Goal: Navigation & Orientation: Understand site structure

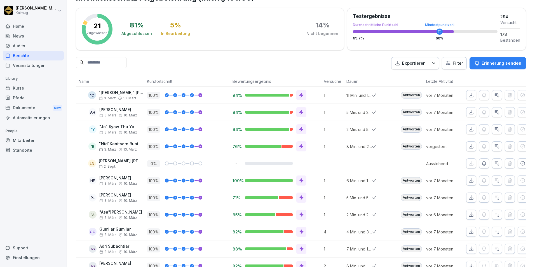
scroll to position [22, 0]
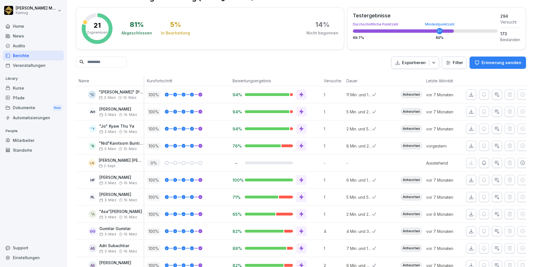
click at [203, 199] on div "100 %" at bounding box center [188, 196] width 83 height 7
click at [390, 197] on div at bounding box center [385, 196] width 26 height 17
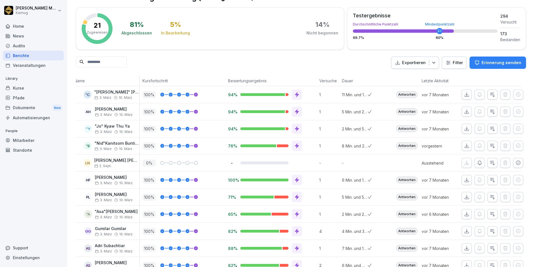
click at [146, 200] on p "100 %" at bounding box center [148, 196] width 13 height 7
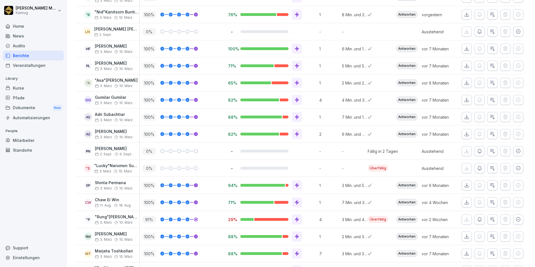
scroll to position [156, 0]
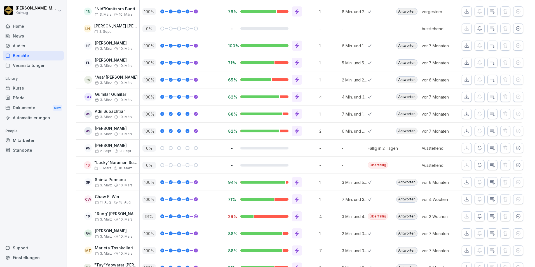
click at [146, 215] on p "91 %" at bounding box center [148, 216] width 13 height 7
click at [192, 217] on div at bounding box center [194, 216] width 8 height 4
click at [195, 216] on div at bounding box center [196, 216] width 2 height 2
click at [342, 213] on p "3 Min. und 48 Sek." at bounding box center [355, 216] width 26 height 6
click at [375, 218] on div "Überfällig" at bounding box center [377, 216] width 20 height 7
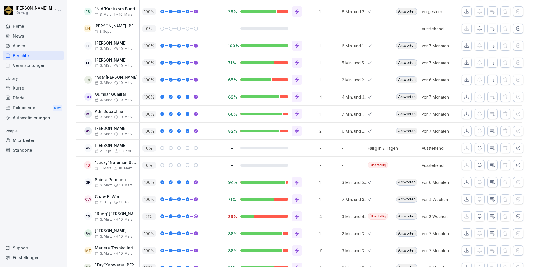
click at [194, 216] on div at bounding box center [196, 216] width 4 height 4
click at [119, 217] on div ""Rung"[PERSON_NAME] 3. März 10. März" at bounding box center [117, 216] width 45 height 10
click at [88, 216] on div ""P" at bounding box center [88, 216] width 8 height 8
click at [108, 213] on p ""Rung"[PERSON_NAME]" at bounding box center [117, 213] width 45 height 5
click at [452, 216] on p "vor 2 Wochen" at bounding box center [441, 216] width 40 height 6
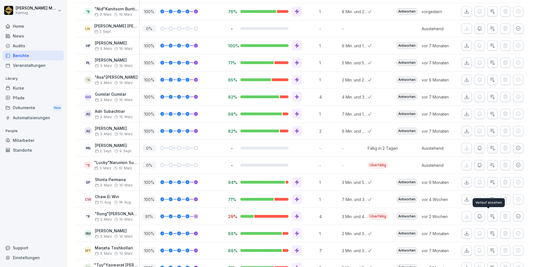
click at [487, 216] on button "button" at bounding box center [492, 216] width 10 height 10
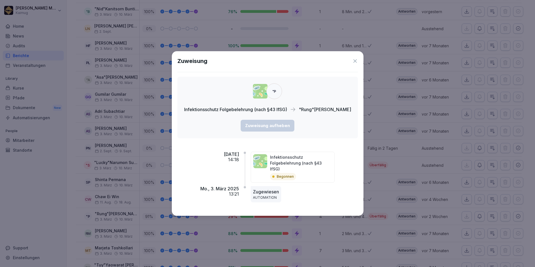
click at [357, 64] on icon at bounding box center [355, 61] width 6 height 6
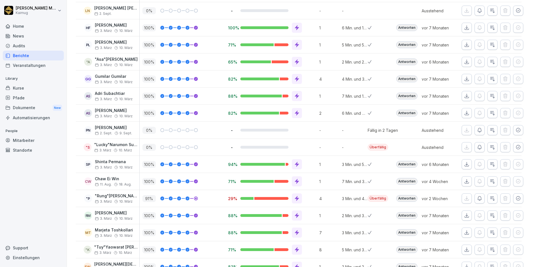
scroll to position [174, 0]
click at [143, 151] on div "0 %" at bounding box center [183, 146] width 86 height 17
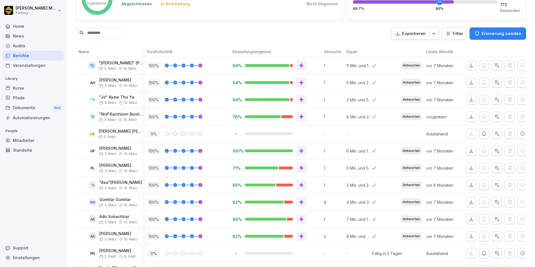
scroll to position [0, 0]
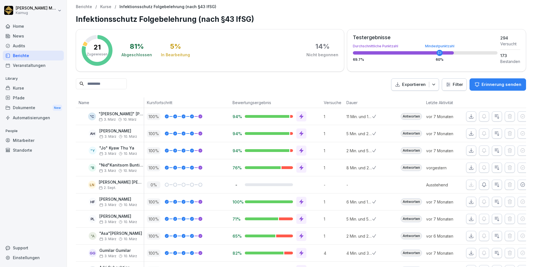
click at [143, 31] on div "21 Zugewiesen 81 % Abgeschlossen 5 % In Bearbeitung 14 % Nicht begonnen" at bounding box center [210, 50] width 268 height 42
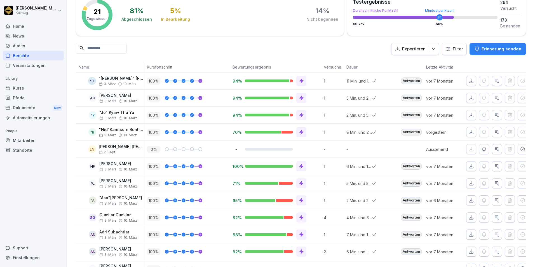
scroll to position [36, 0]
click at [30, 92] on div "Kurse" at bounding box center [33, 88] width 61 height 10
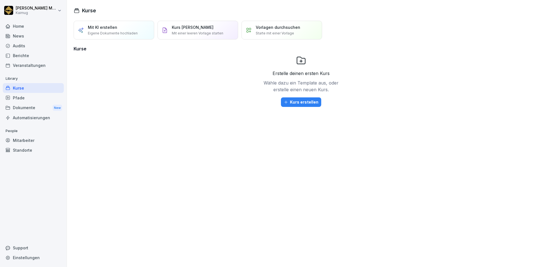
click at [16, 24] on div "Home" at bounding box center [33, 26] width 61 height 10
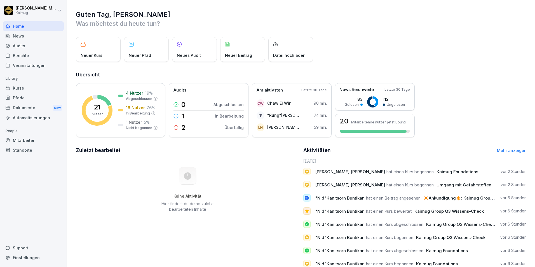
scroll to position [19, 0]
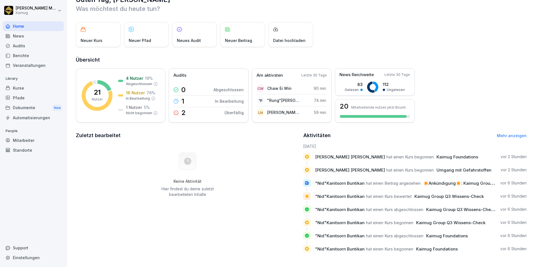
click at [511, 133] on link "Mehr anzeigen" at bounding box center [512, 135] width 30 height 5
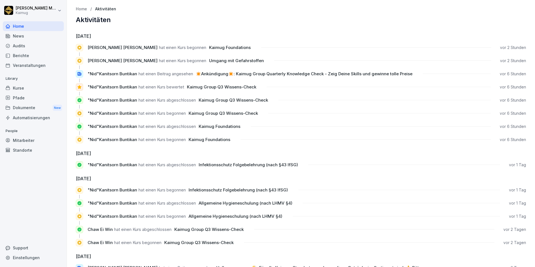
click at [18, 26] on div "Home" at bounding box center [33, 26] width 61 height 10
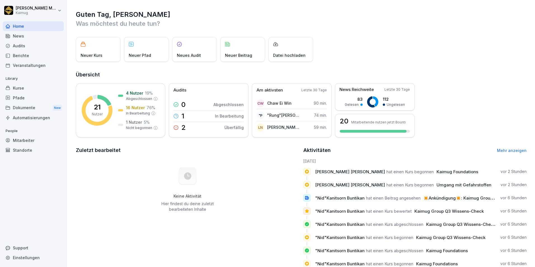
click at [90, 54] on p "Neuer Kurs" at bounding box center [92, 55] width 22 height 6
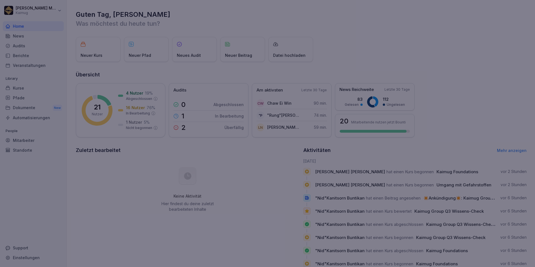
click at [32, 71] on div at bounding box center [267, 133] width 535 height 267
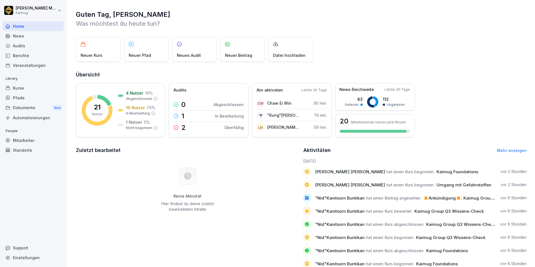
click at [25, 90] on div "Kurse" at bounding box center [33, 88] width 61 height 10
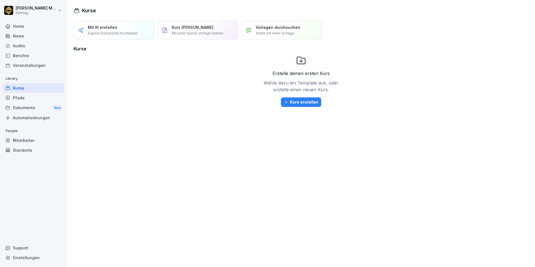
click at [33, 24] on div "Home" at bounding box center [33, 26] width 61 height 10
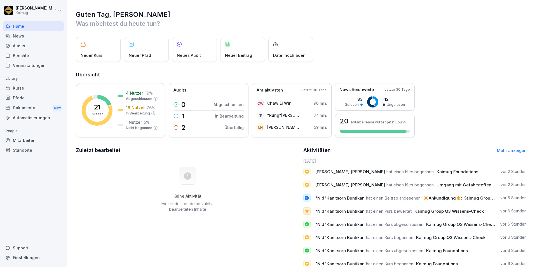
scroll to position [19, 0]
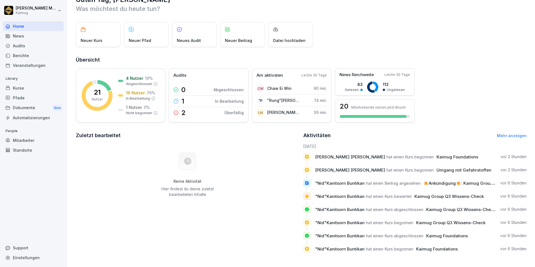
click at [166, 138] on div "Zuletzt bearbeitet Keine Aktivität Hier findest du deine zuletzt bearbeiteten I…" at bounding box center [187, 193] width 223 height 125
click at [219, 213] on div "Zuletzt bearbeitet Keine Aktivität Hier findest du deine zuletzt bearbeiteten I…" at bounding box center [187, 193] width 223 height 125
